Goal: Complete application form

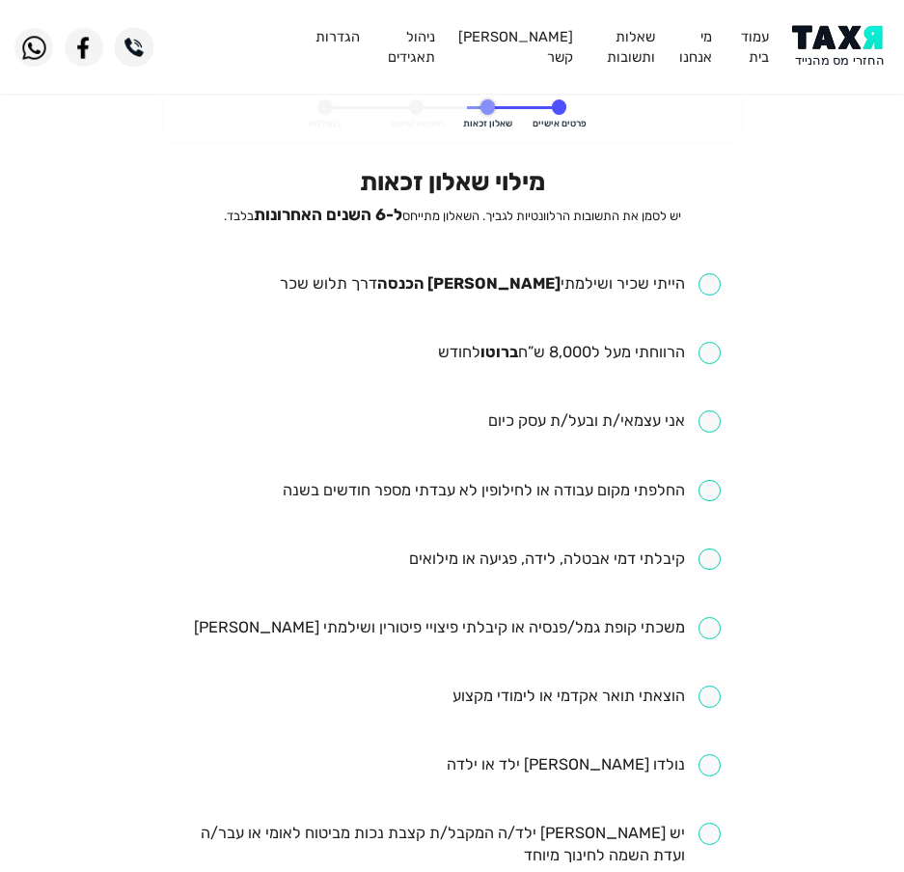
click at [625, 276] on input "checkbox" at bounding box center [500, 284] width 441 height 22
checkbox input "true"
click at [525, 353] on input "checkbox" at bounding box center [579, 353] width 283 height 22
checkbox input "true"
click at [578, 494] on input "checkbox" at bounding box center [502, 491] width 438 height 22
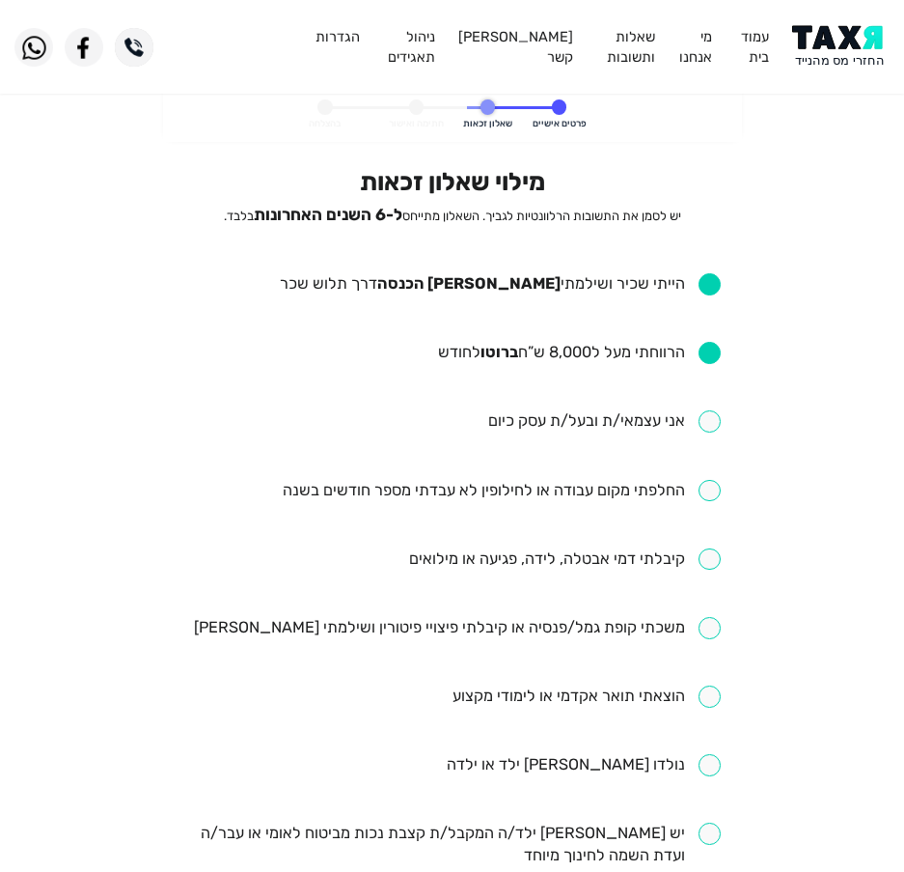
checkbox input "true"
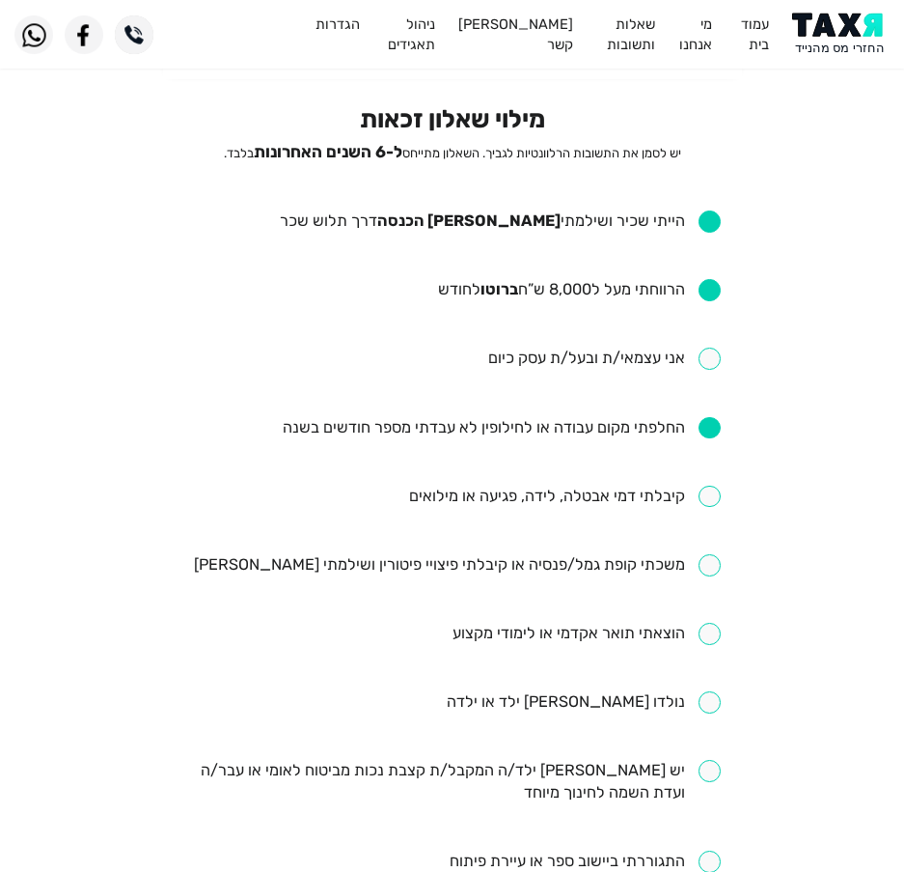
scroll to position [97, 0]
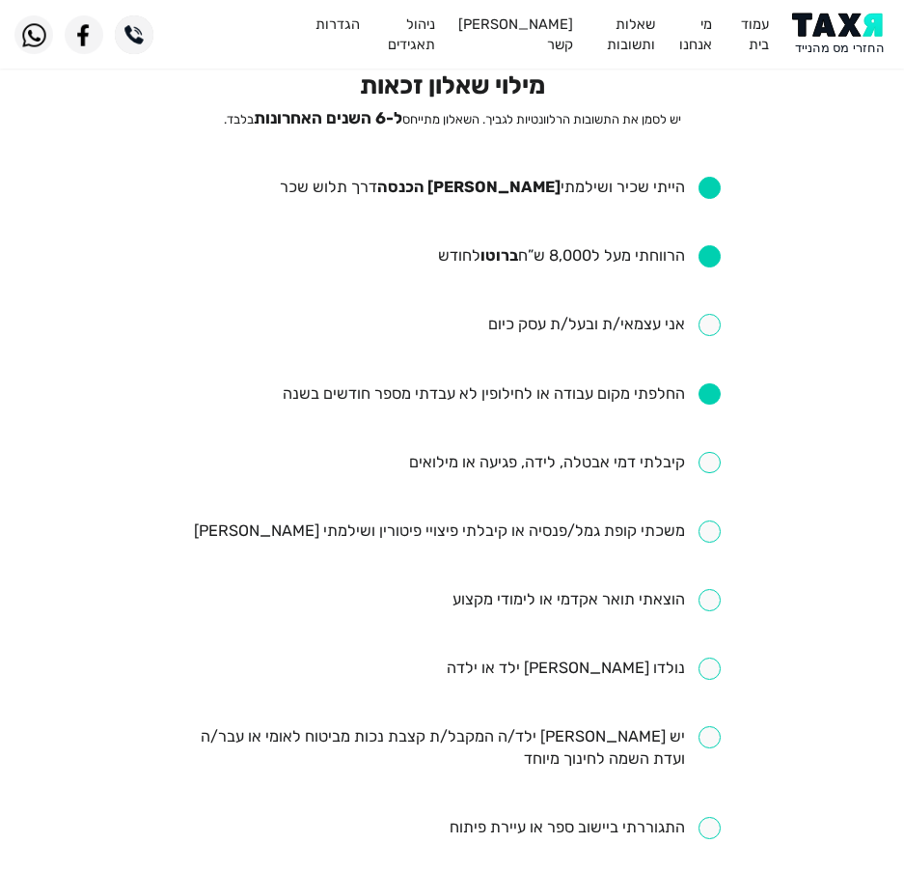
click at [548, 462] on input "checkbox" at bounding box center [565, 463] width 312 height 22
checkbox input "true"
click at [613, 536] on input "checkbox" at bounding box center [457, 531] width 527 height 22
checkbox input "true"
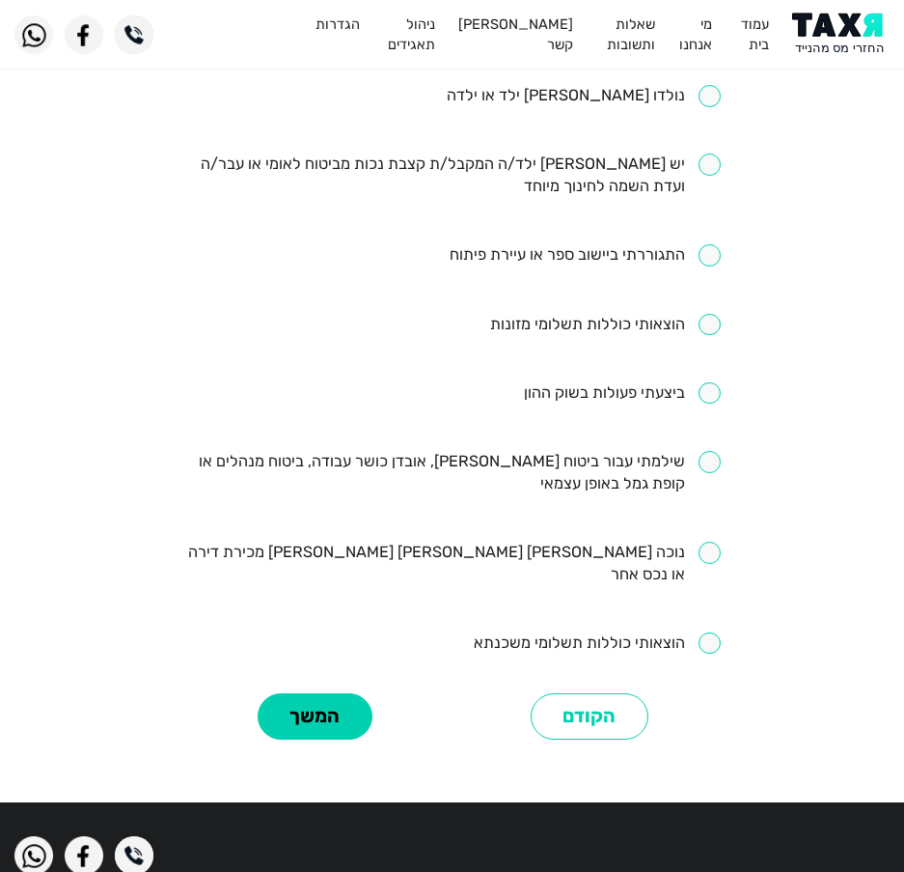
scroll to position [676, 0]
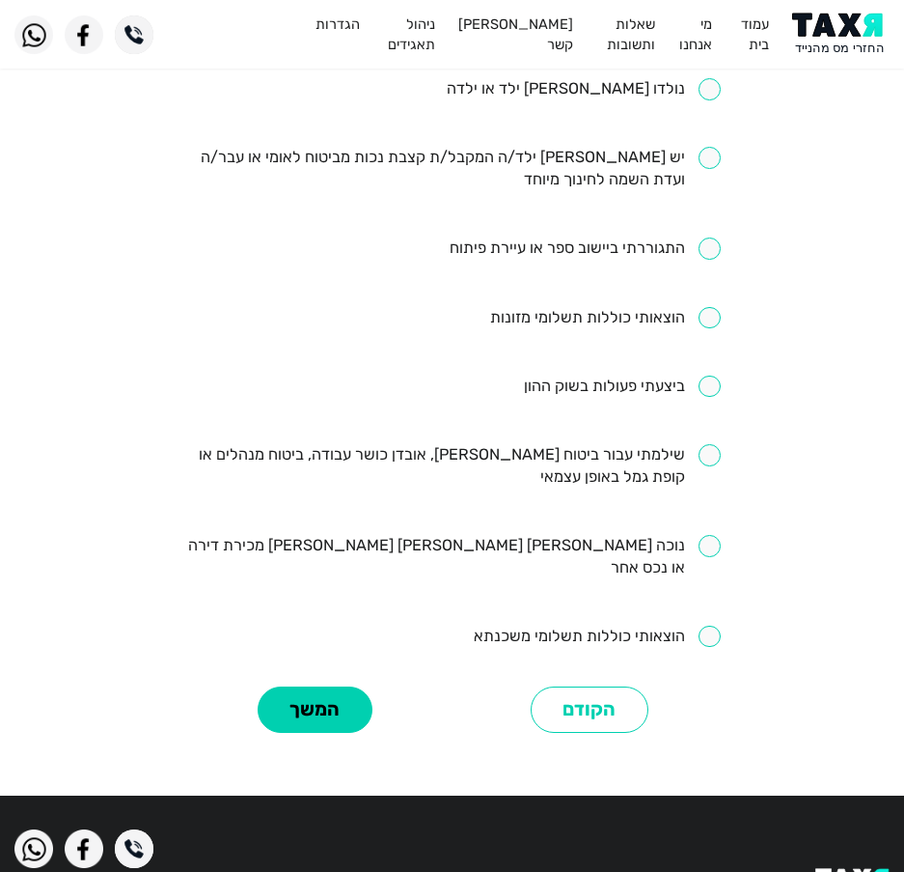
click at [675, 394] on input "checkbox" at bounding box center [622, 386] width 197 height 22
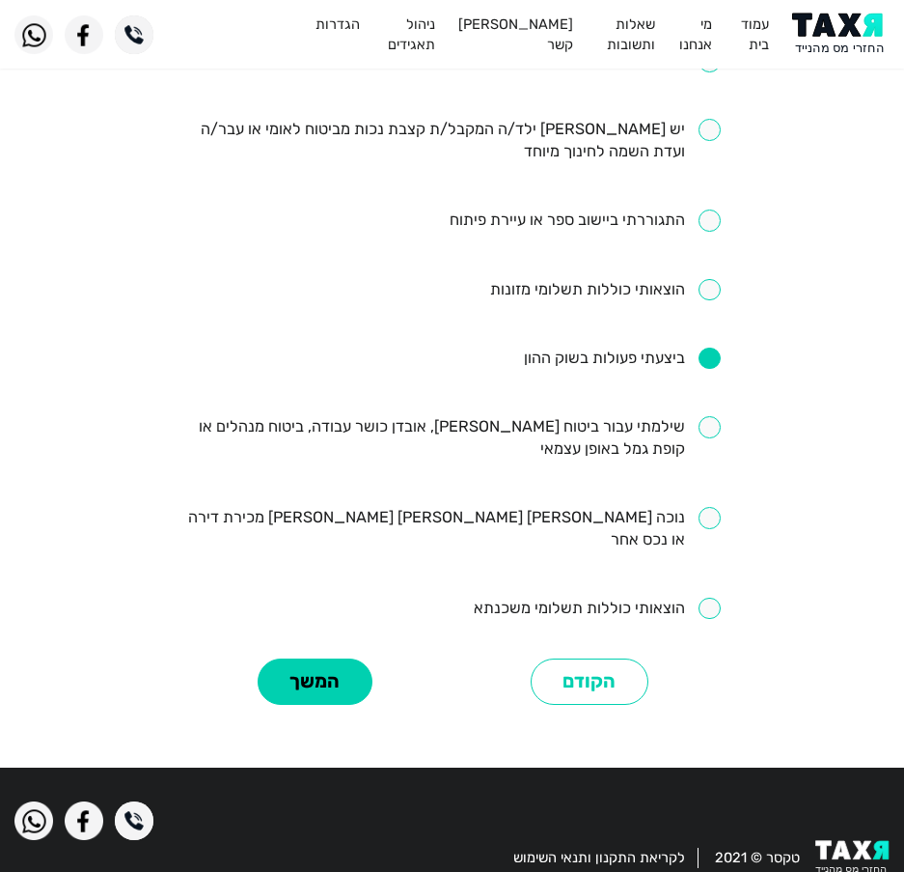
scroll to position [719, 0]
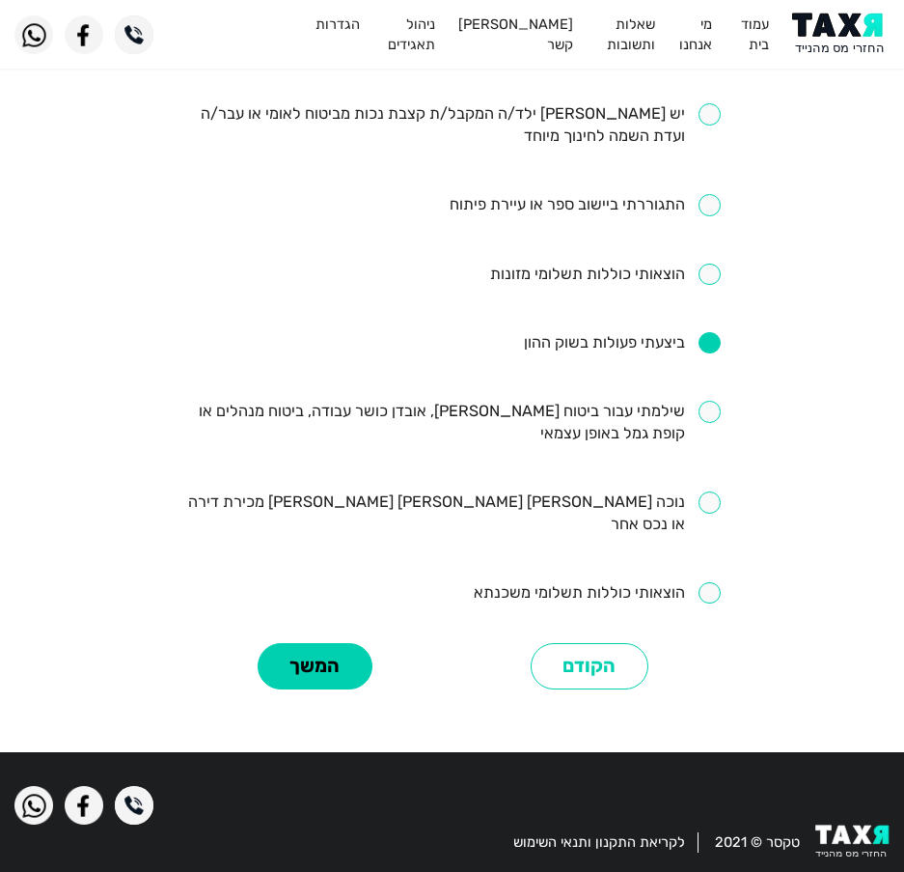
click at [575, 335] on input "checkbox" at bounding box center [622, 343] width 197 height 22
checkbox input "false"
click at [659, 408] on input "checkbox" at bounding box center [452, 423] width 538 height 44
click at [663, 415] on input "checkbox" at bounding box center [452, 423] width 538 height 44
checkbox input "false"
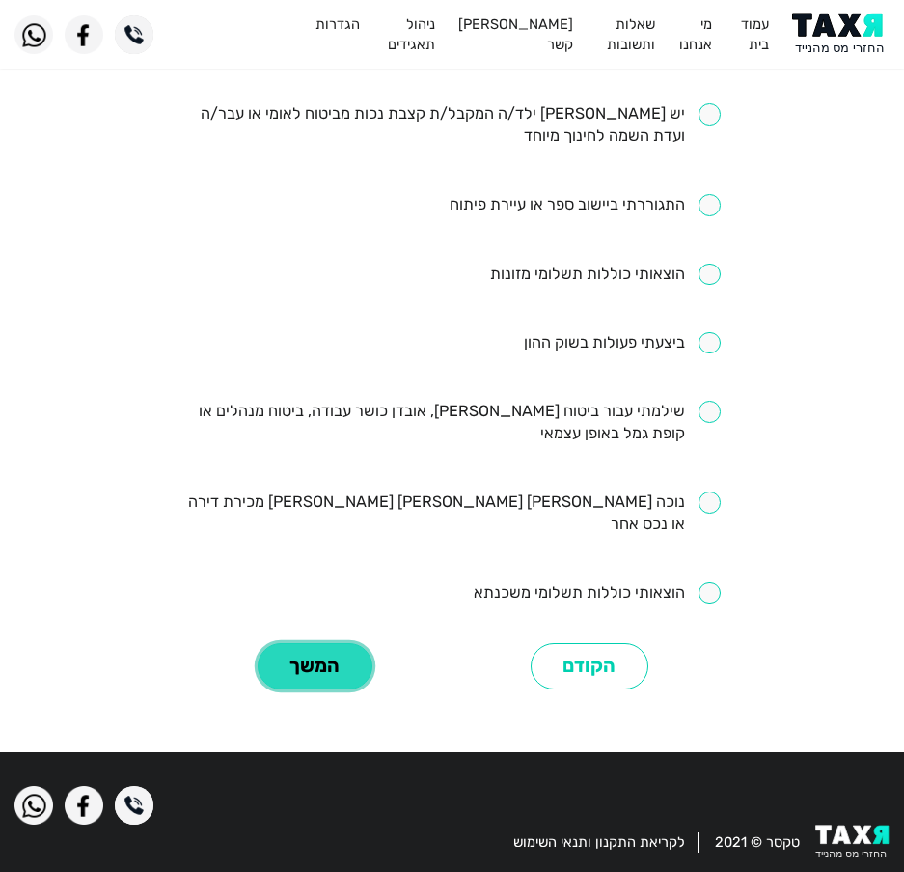
click at [329, 643] on button "המשך" at bounding box center [315, 666] width 115 height 47
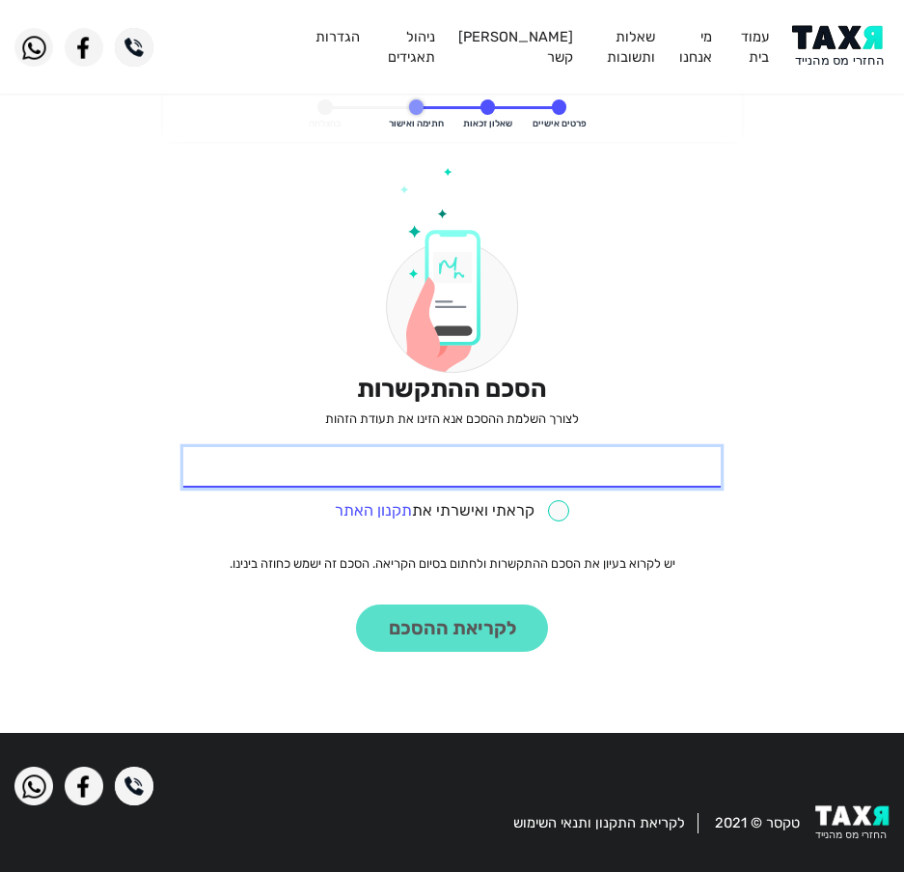
click at [597, 476] on input "* תעודת זהות" at bounding box center [452, 467] width 538 height 41
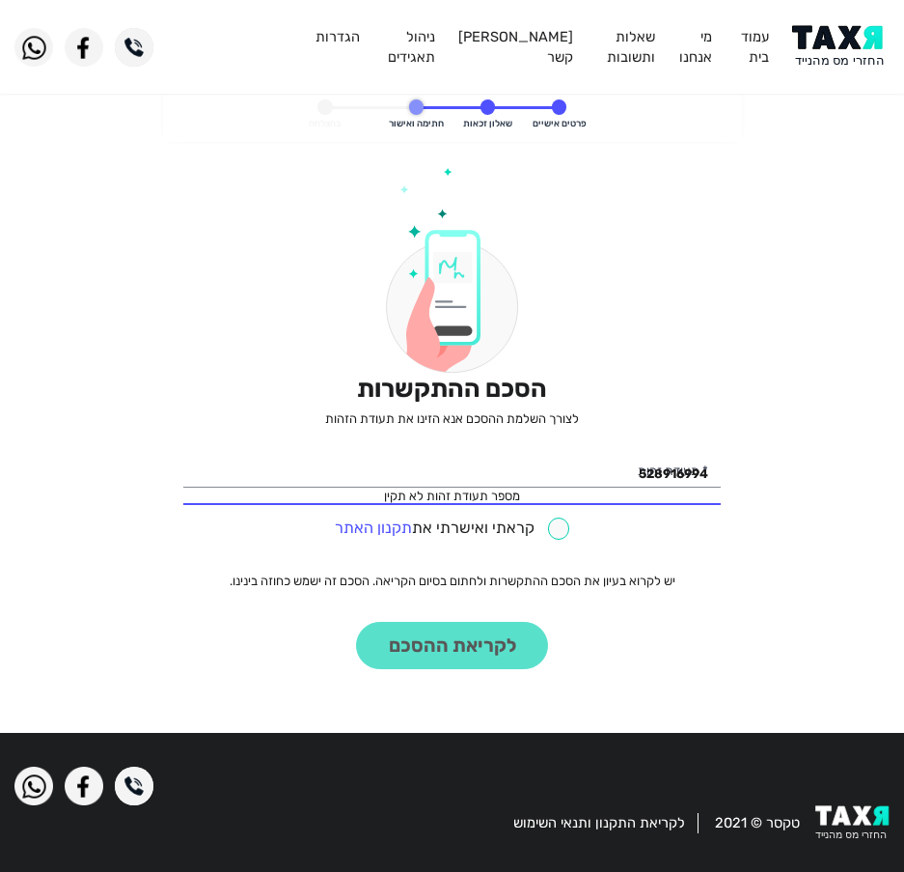
click at [565, 532] on div "הסכם ההתקשרות לצורך השלמת ההסכם אנא הזינו את תעודת הזהות 528916994 מספר תעודת ז…" at bounding box center [452, 418] width 538 height 502
click at [560, 514] on div "קראתי ואישרתי את תקנון האתר" at bounding box center [452, 526] width 538 height 30
click at [562, 478] on input "528916994" at bounding box center [452, 467] width 538 height 41
click at [646, 467] on input "528916994" at bounding box center [452, 467] width 538 height 41
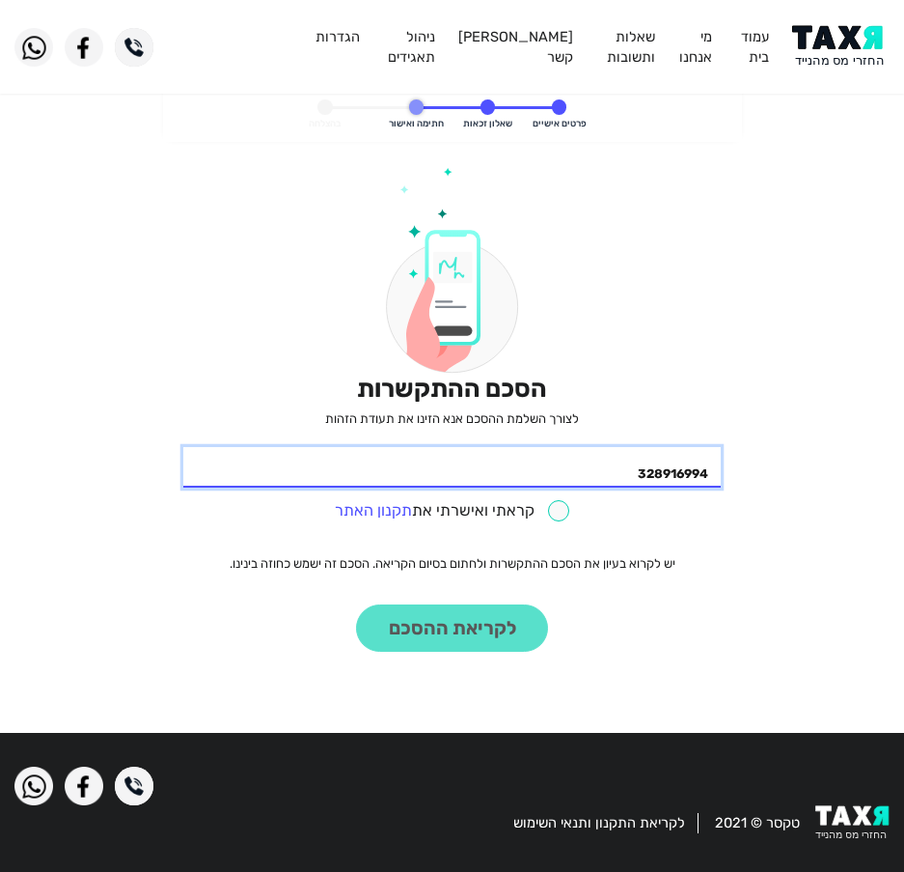
type input "328916994"
drag, startPoint x: 551, startPoint y: 512, endPoint x: 547, endPoint y: 549, distance: 37.8
click at [549, 512] on input "checkbox" at bounding box center [453, 511] width 236 height 22
checkbox input "true"
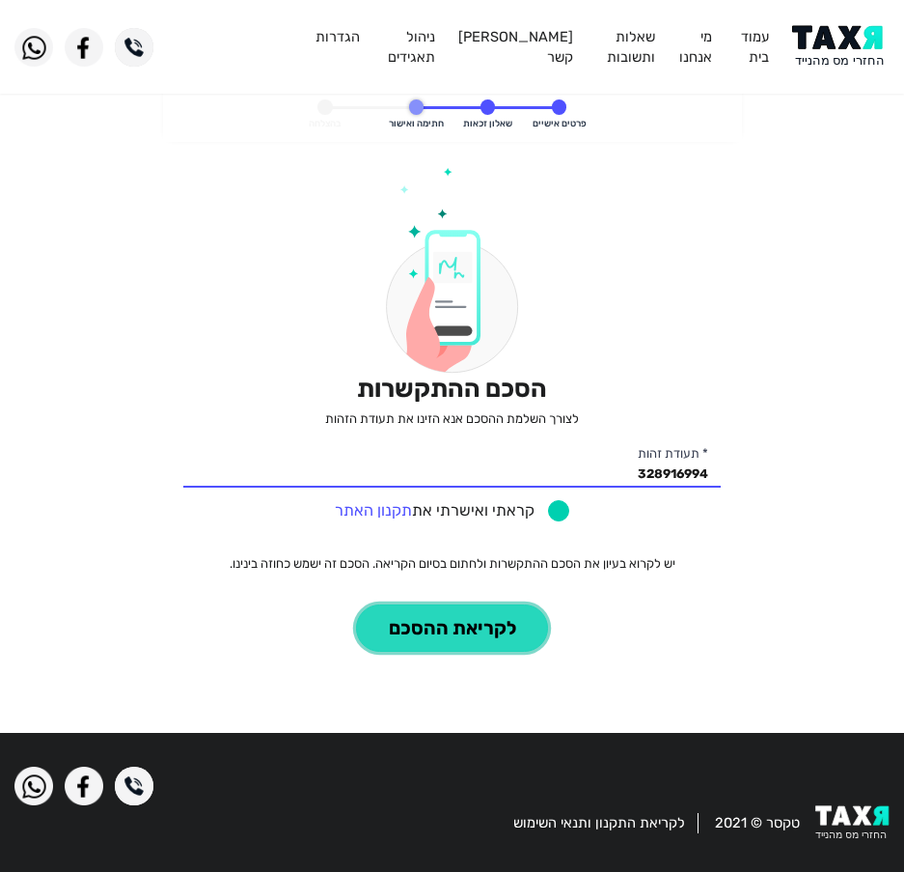
click at [471, 628] on button "לקריאת ההסכם" at bounding box center [452, 627] width 192 height 47
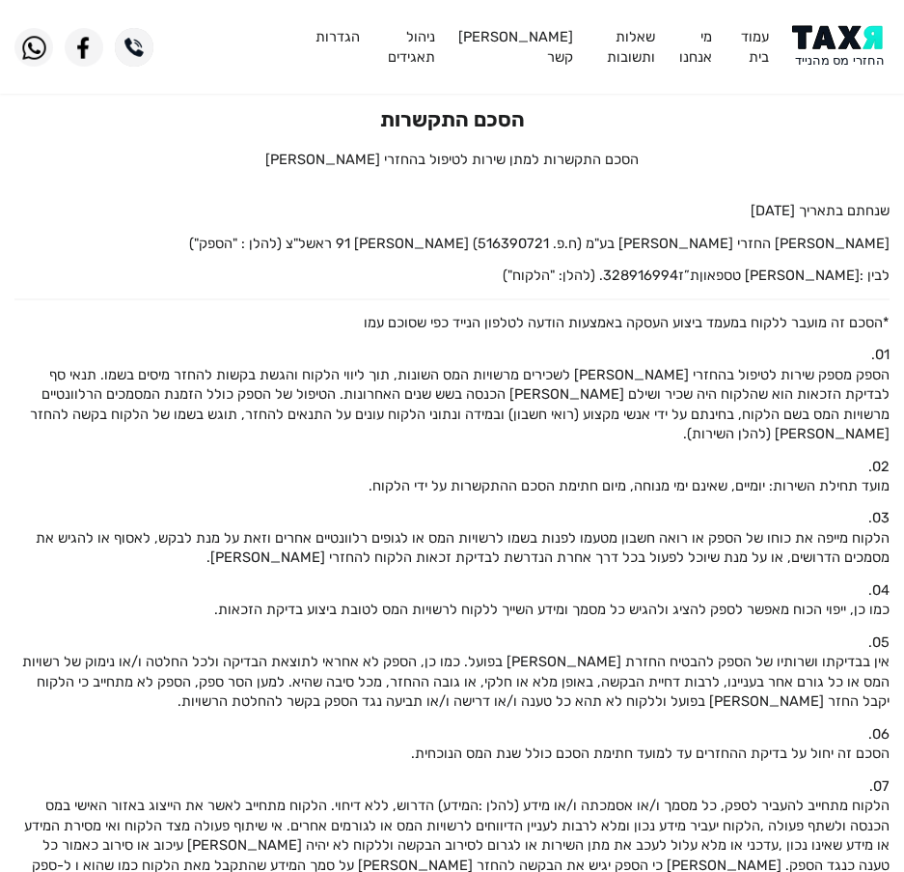
click at [859, 53] on img at bounding box center [840, 46] width 97 height 43
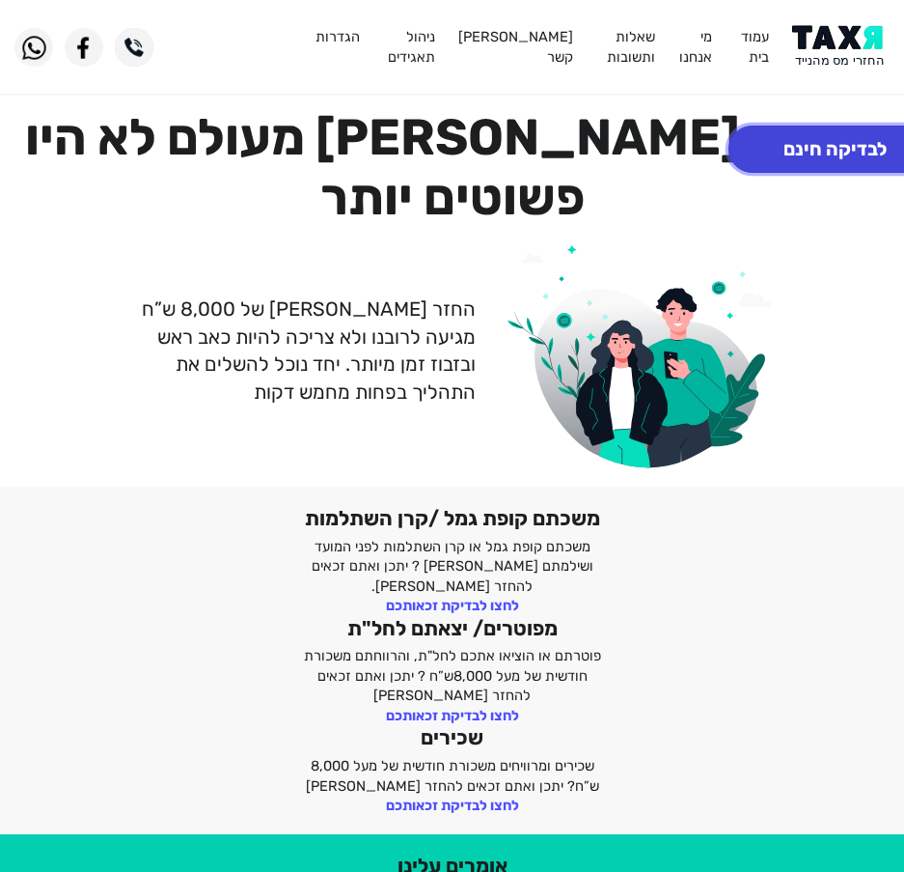
drag, startPoint x: 837, startPoint y: 149, endPoint x: 839, endPoint y: 159, distance: 10.8
click at [839, 159] on button "לבדיקה חינם" at bounding box center [835, 148] width 213 height 47
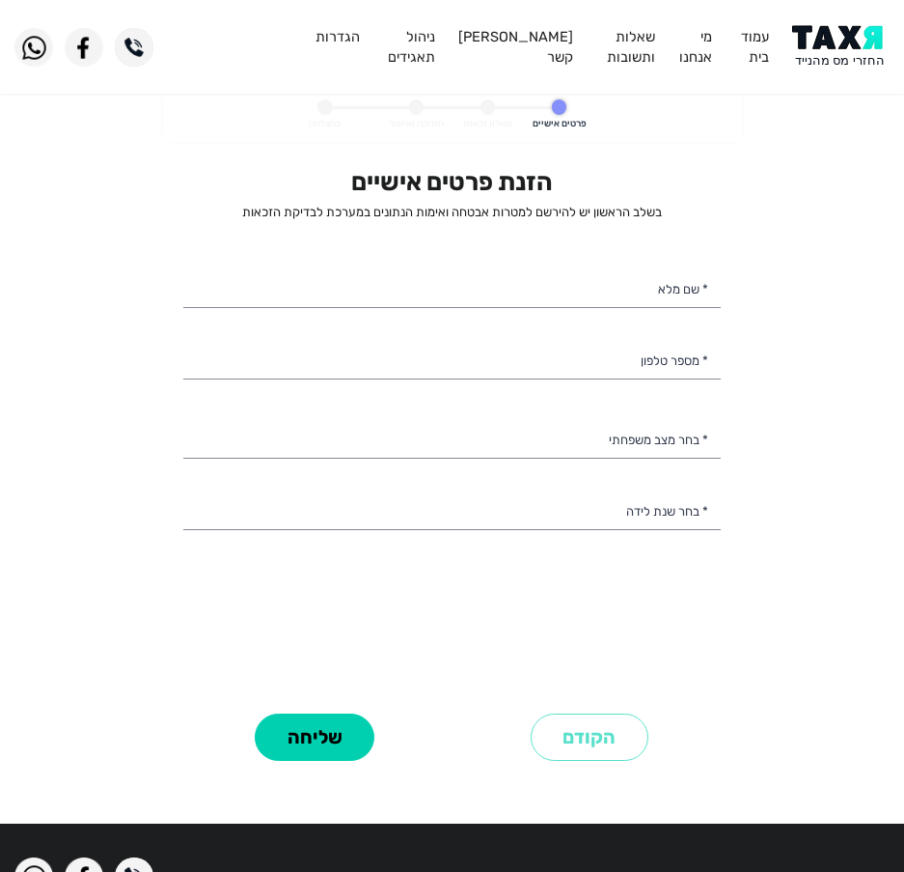
select select
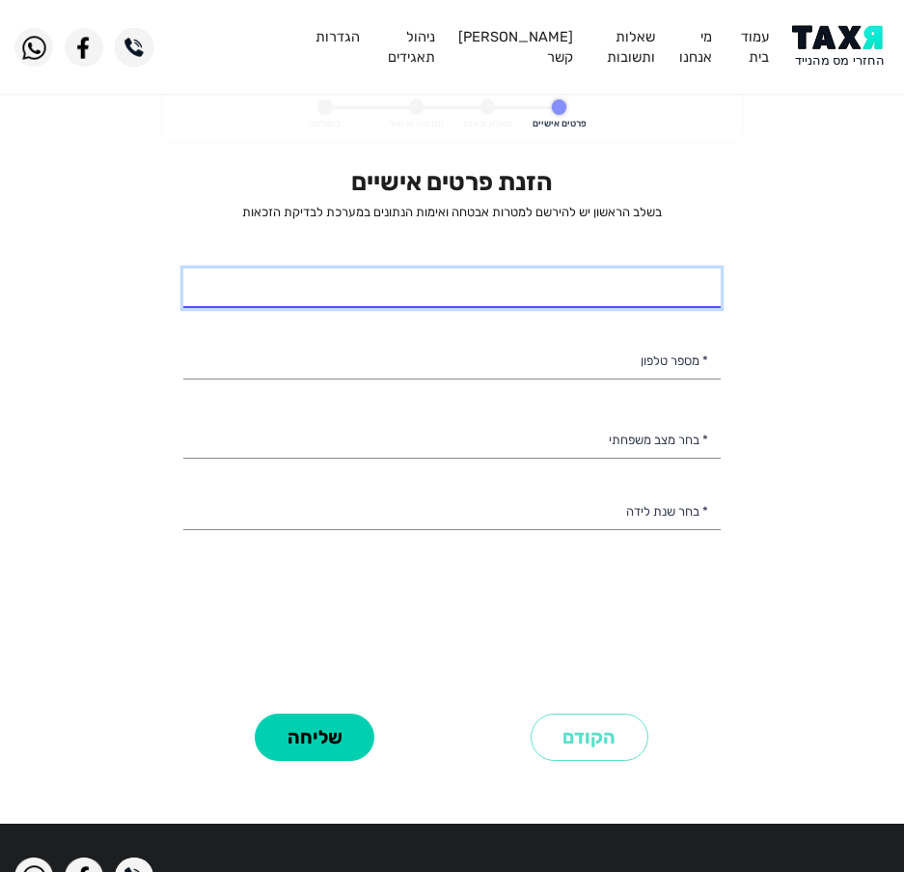
click at [563, 303] on input "* שם מלא" at bounding box center [452, 288] width 538 height 41
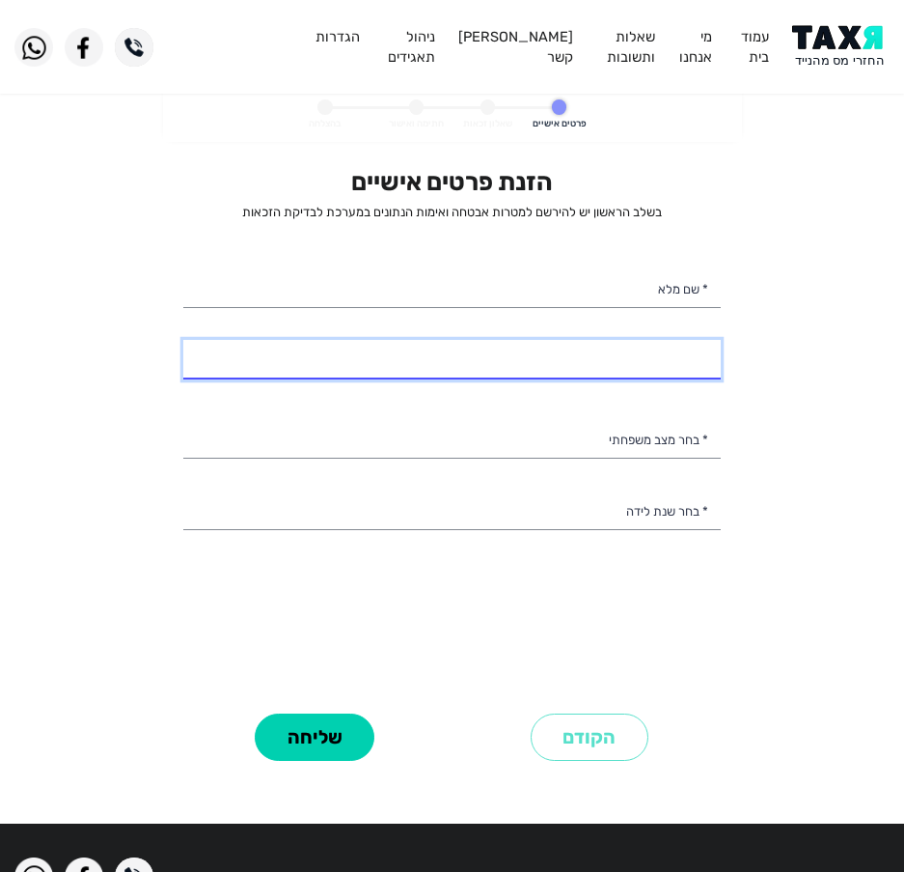
click at [579, 350] on input "* מספר טלפון" at bounding box center [452, 360] width 538 height 41
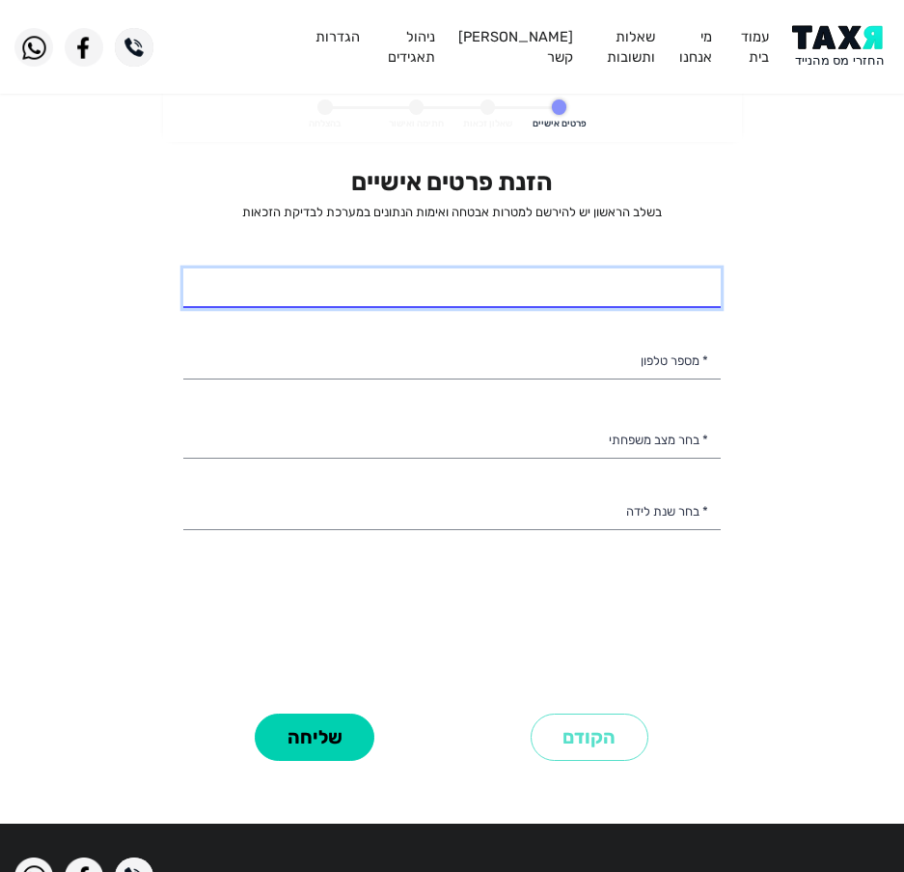
click at [589, 295] on input "* שם מלא" at bounding box center [452, 288] width 538 height 41
click at [516, 274] on input "* שם מלא" at bounding box center [452, 288] width 538 height 41
type input "[PERSON_NAME]"
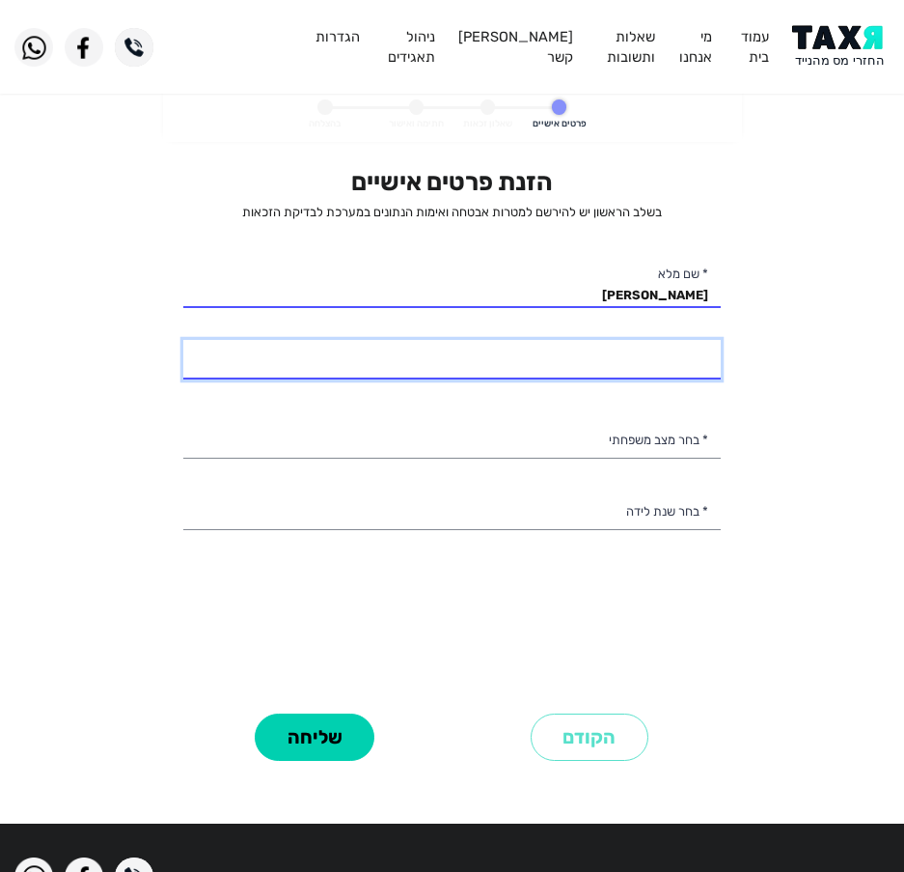
click at [631, 356] on input "* מספר טלפון" at bounding box center [452, 360] width 538 height 41
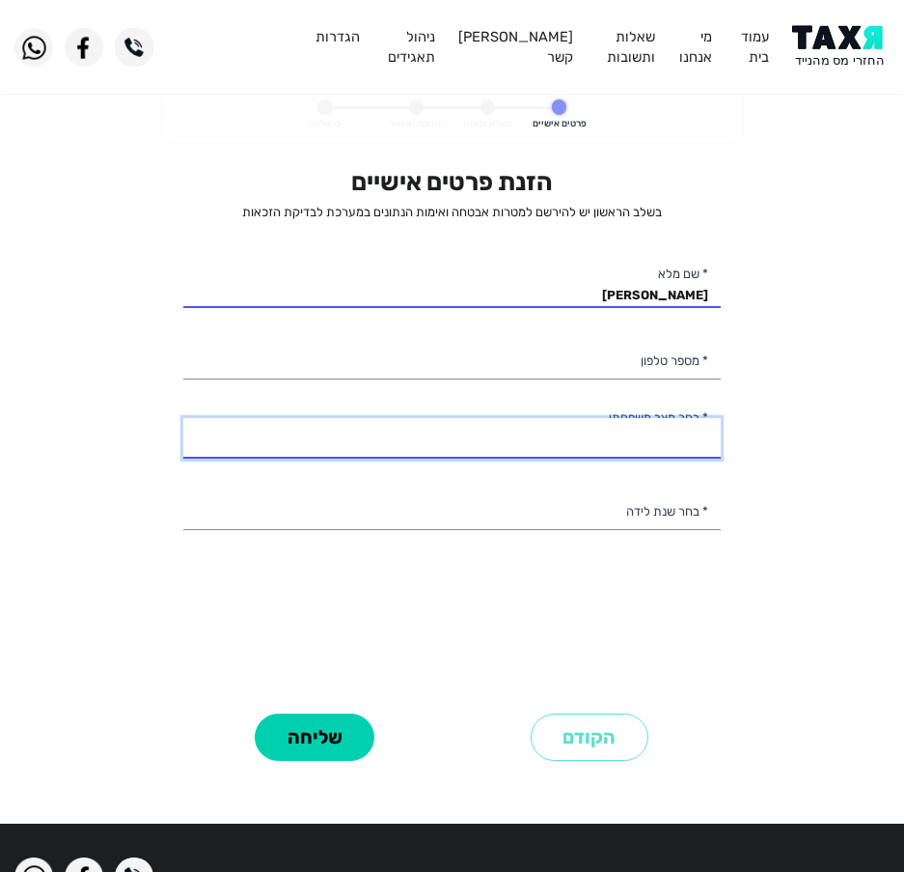
click at [530, 447] on select "רווק/ה נשוי/[PERSON_NAME]/ה אלמן/נה" at bounding box center [452, 438] width 538 height 41
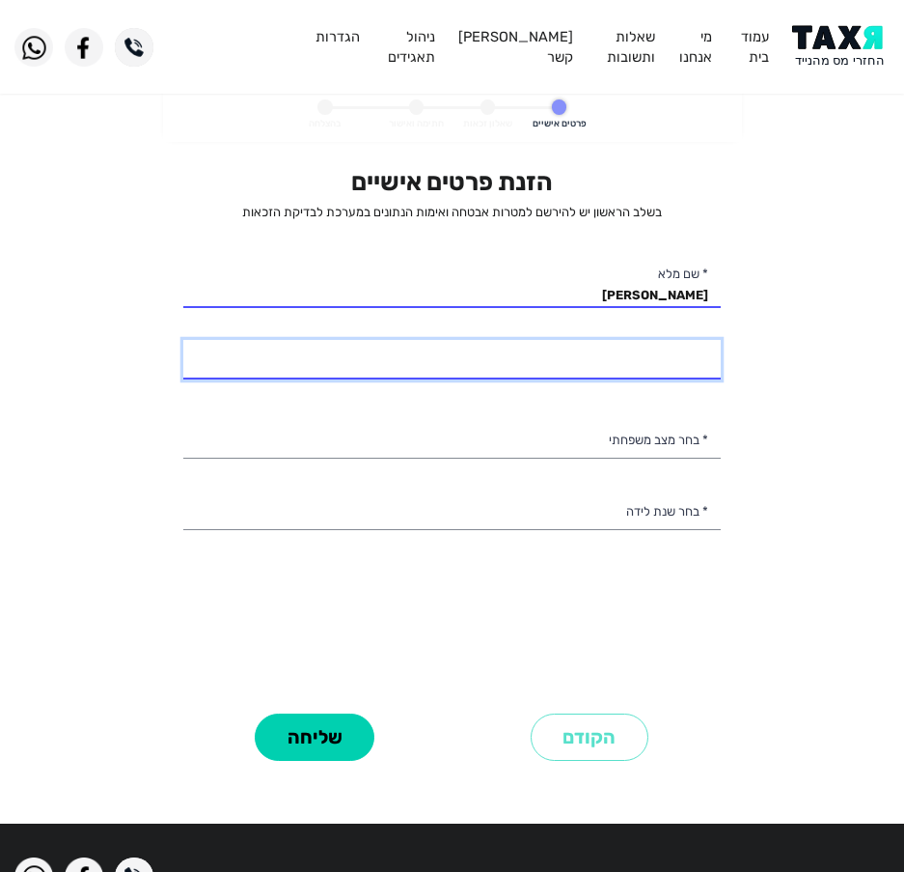
click at [524, 351] on input "* מספר טלפון" at bounding box center [452, 360] width 538 height 41
type input "0"
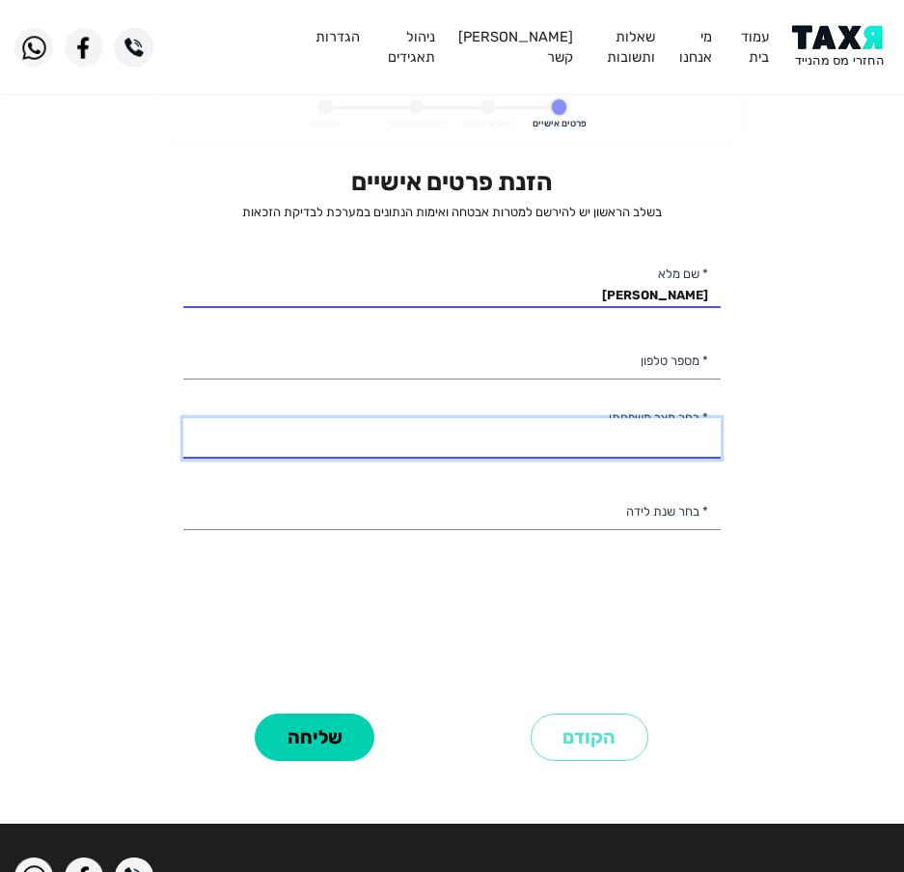
click at [523, 423] on select "רווק/ה נשוי/[PERSON_NAME]/ה אלמן/נה" at bounding box center [452, 438] width 538 height 41
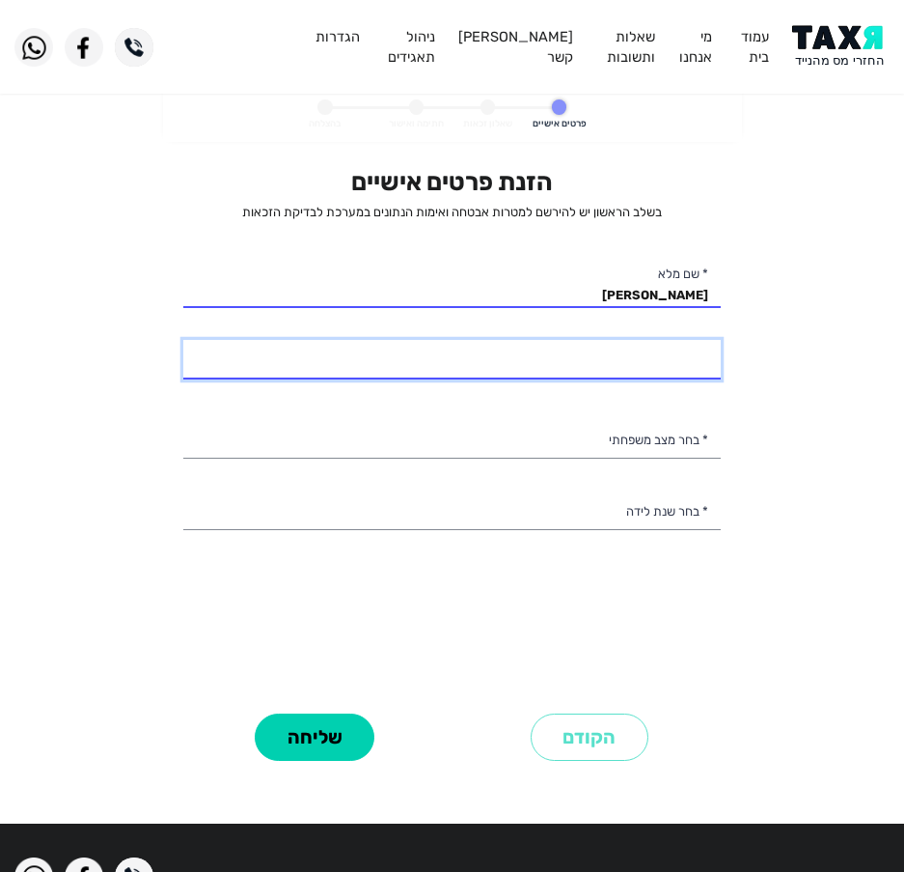
click at [546, 375] on input "* מספר טלפון" at bounding box center [452, 360] width 538 height 41
type input "054-8115411"
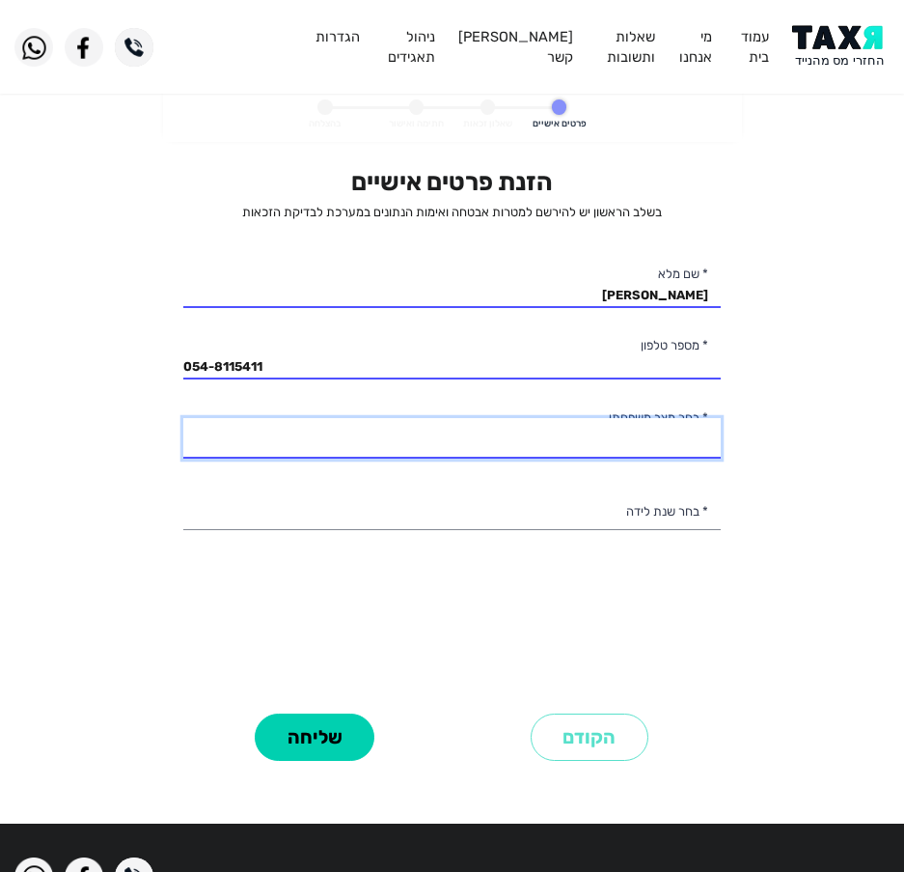
click at [577, 446] on select "רווק/ה נשוי/[PERSON_NAME]/ה אלמן/נה" at bounding box center [452, 438] width 538 height 41
select select "2: Married"
click at [183, 418] on select "רווק/ה נשוי/[PERSON_NAME]/ה אלמן/נה" at bounding box center [452, 438] width 538 height 41
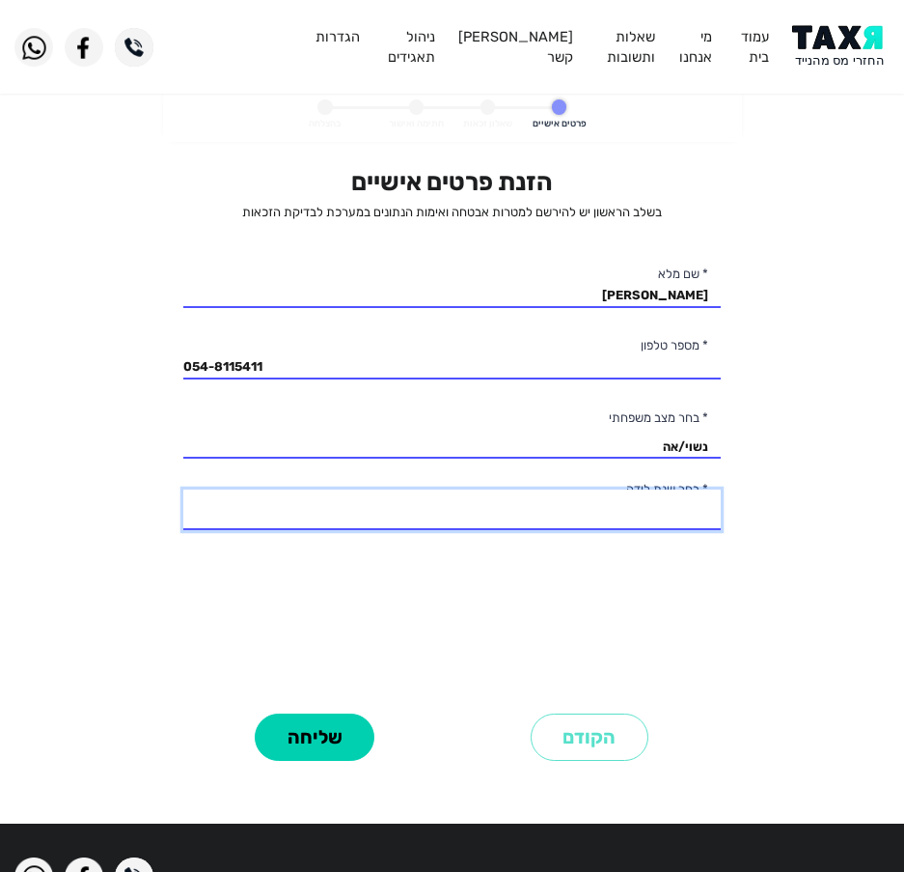
click at [509, 511] on select "2003 2002 2001 2000 1999 1998 1997 1996 1995 1994 1993 1992 1991 1990 1989 1988…" at bounding box center [452, 509] width 538 height 41
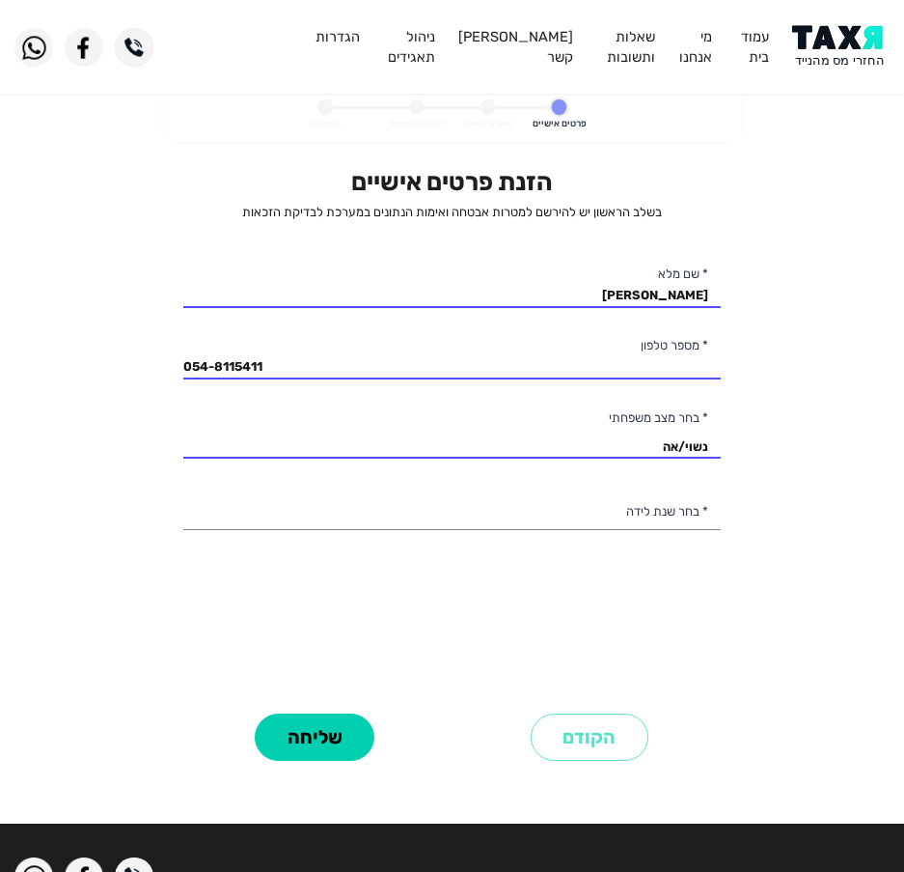
click at [318, 542] on div "הזנת פרטים אישיים בשלב הראשון יש להירשם למטרות אבטחה ואימות הנתונים במערכת לבדי…" at bounding box center [452, 437] width 538 height 541
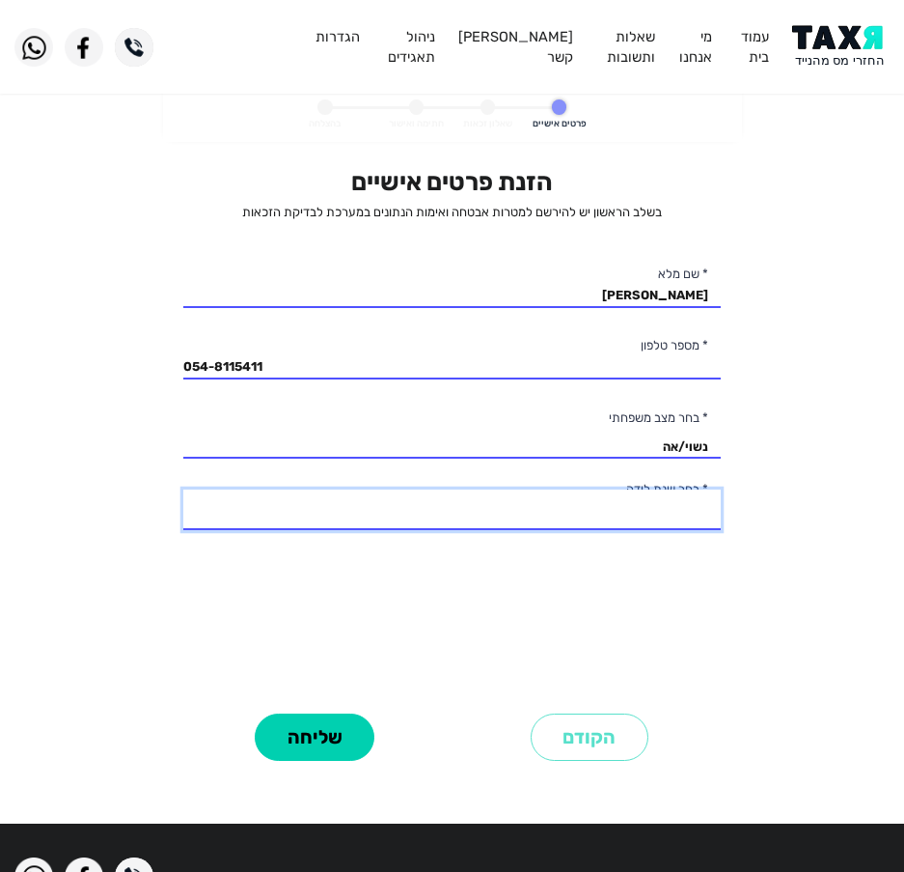
drag, startPoint x: 302, startPoint y: 525, endPoint x: 316, endPoint y: 520, distance: 14.3
click at [302, 525] on select "2003 2002 2001 2000 1999 1998 1997 1996 1995 1994 1993 1992 1991 1990 1989 1988…" at bounding box center [452, 509] width 538 height 41
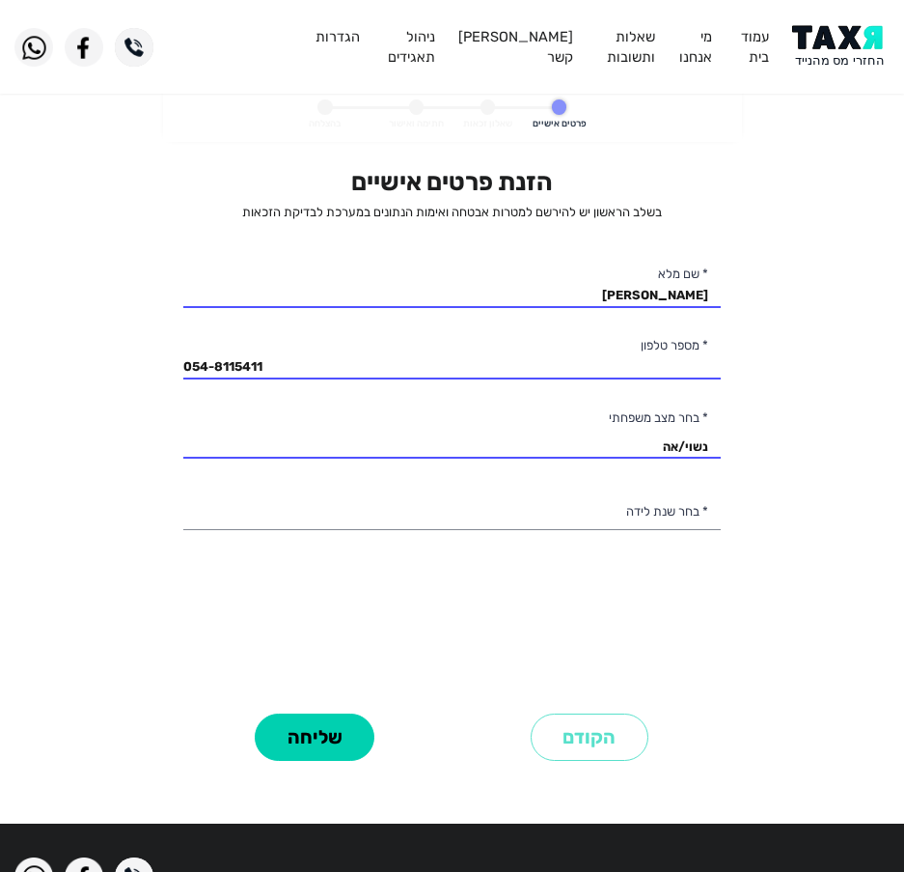
click at [71, 282] on personal-details "פרטים אישיים שאלון זכאות חתימה ואישור בהצלחה הזנת פרטים אישיים בשלב הראשון יש ל…" at bounding box center [452, 449] width 904 height 723
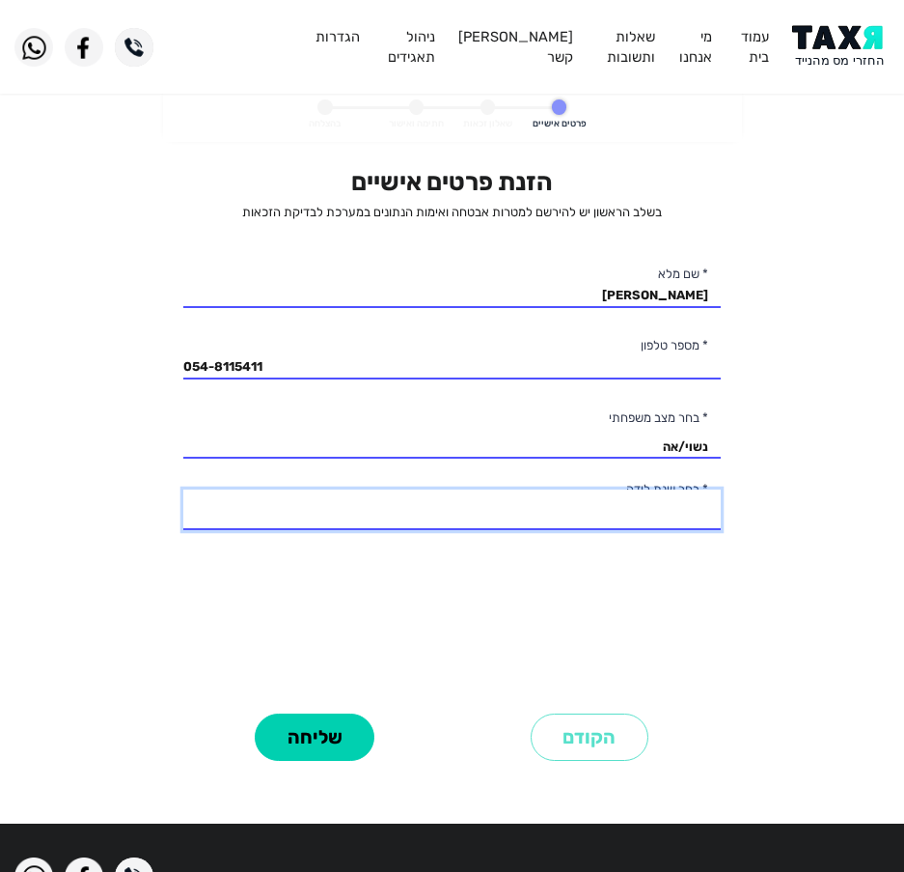
click at [584, 516] on select "2003 2002 2001 2000 1999 1998 1997 1996 1995 1994 1993 1992 1991 1990 1989 1988…" at bounding box center [452, 509] width 538 height 41
select select "22: 1982"
click at [183, 489] on select "2003 2002 2001 2000 1999 1998 1997 1996 1995 1994 1993 1992 1991 1990 1989 1988…" at bounding box center [452, 509] width 538 height 41
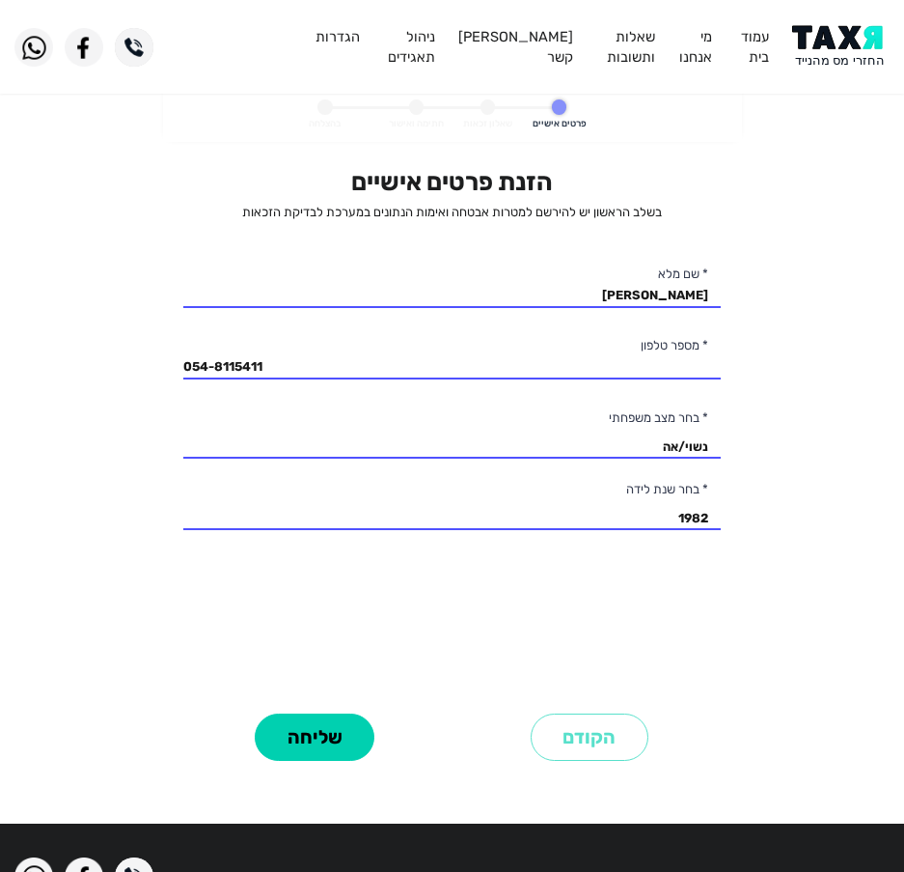
click at [325, 711] on div "שליחה" at bounding box center [315, 737] width 275 height 59
click at [297, 721] on button "שליחה" at bounding box center [315, 736] width 120 height 47
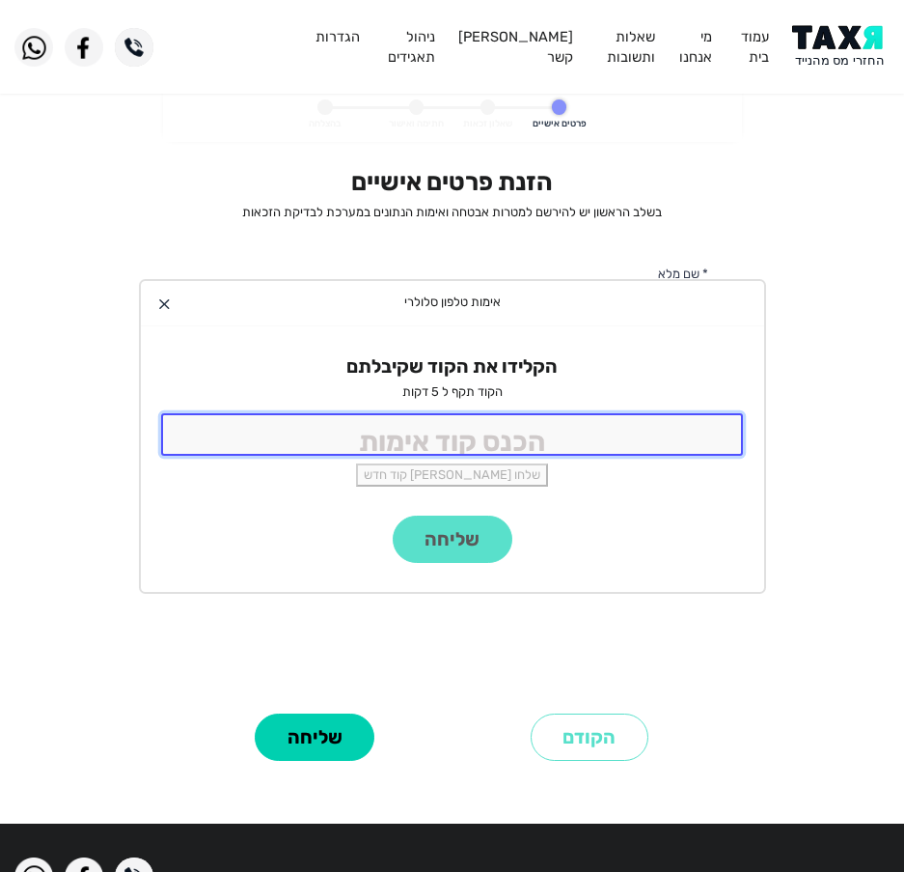
click at [378, 435] on input "tel" at bounding box center [452, 434] width 583 height 42
type input "9988"
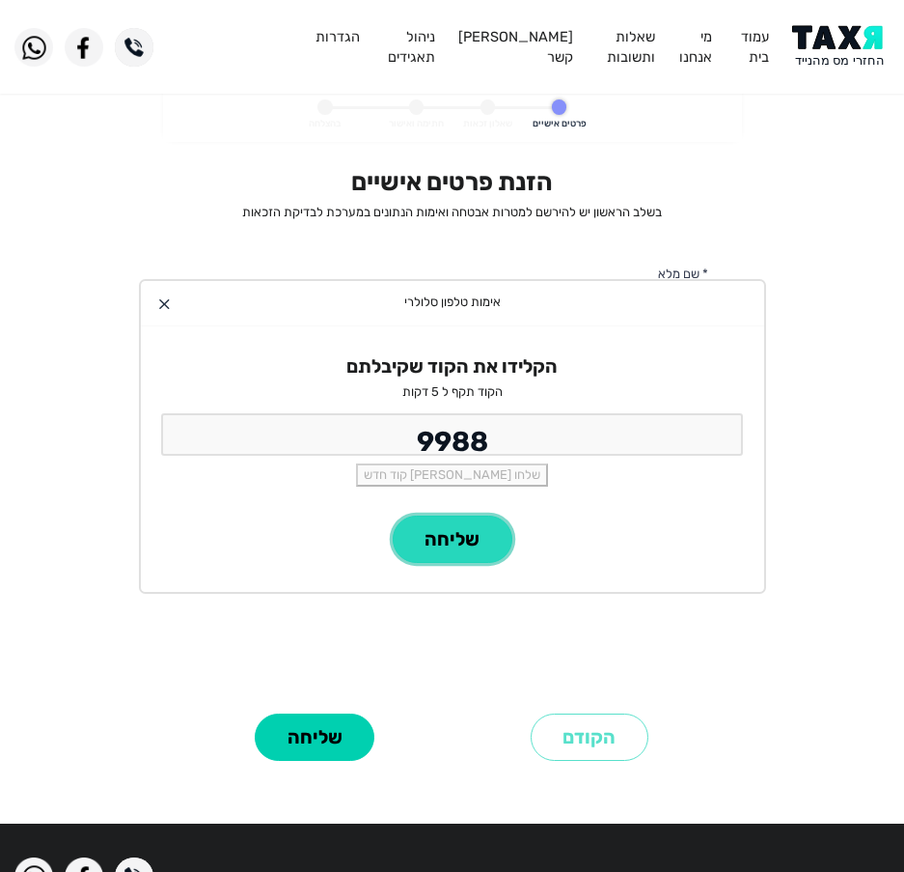
click at [450, 535] on button "שליחה" at bounding box center [453, 538] width 120 height 47
